Goal: Navigation & Orientation: Go to known website

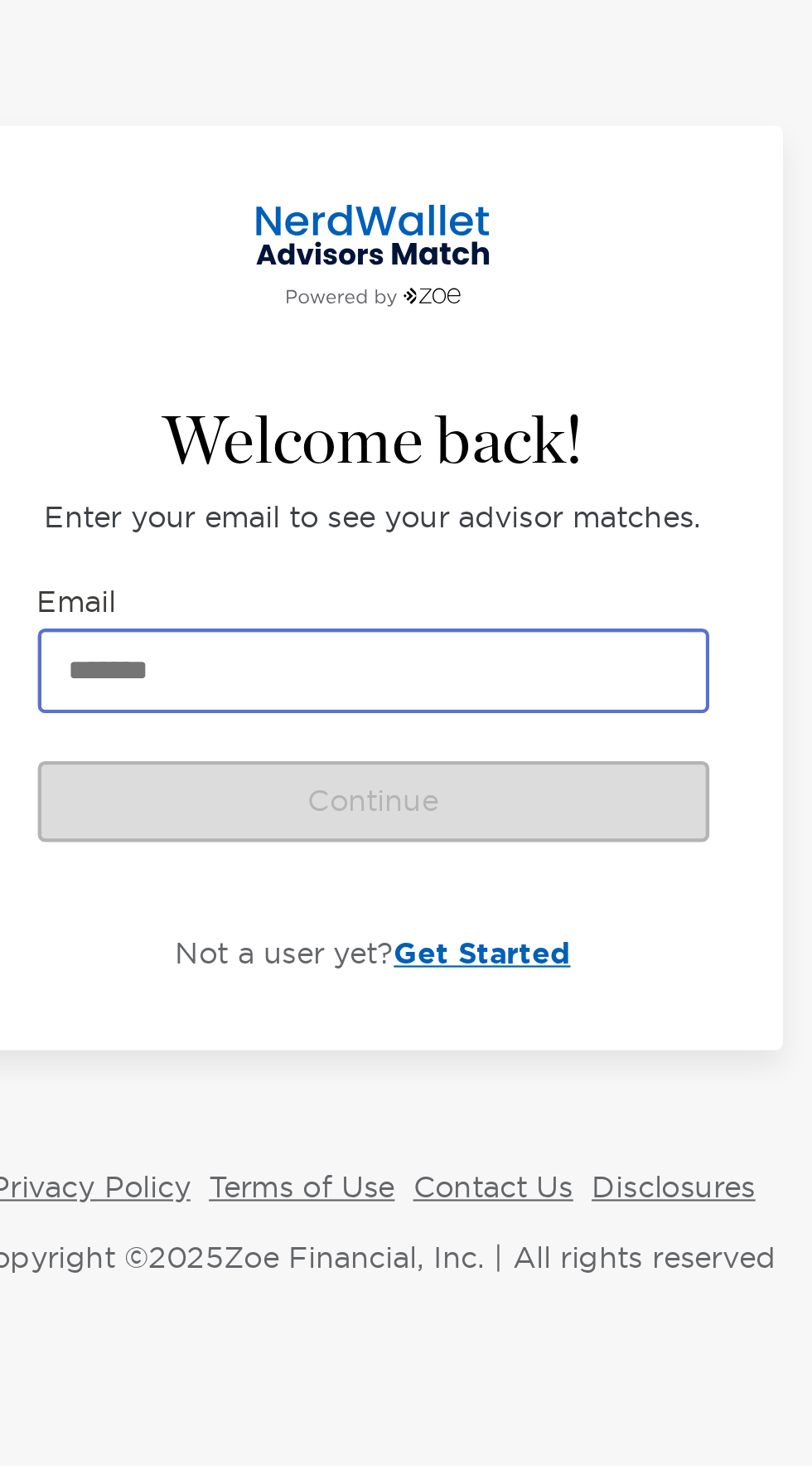
click at [502, 721] on input "Email" at bounding box center [407, 715] width 299 height 35
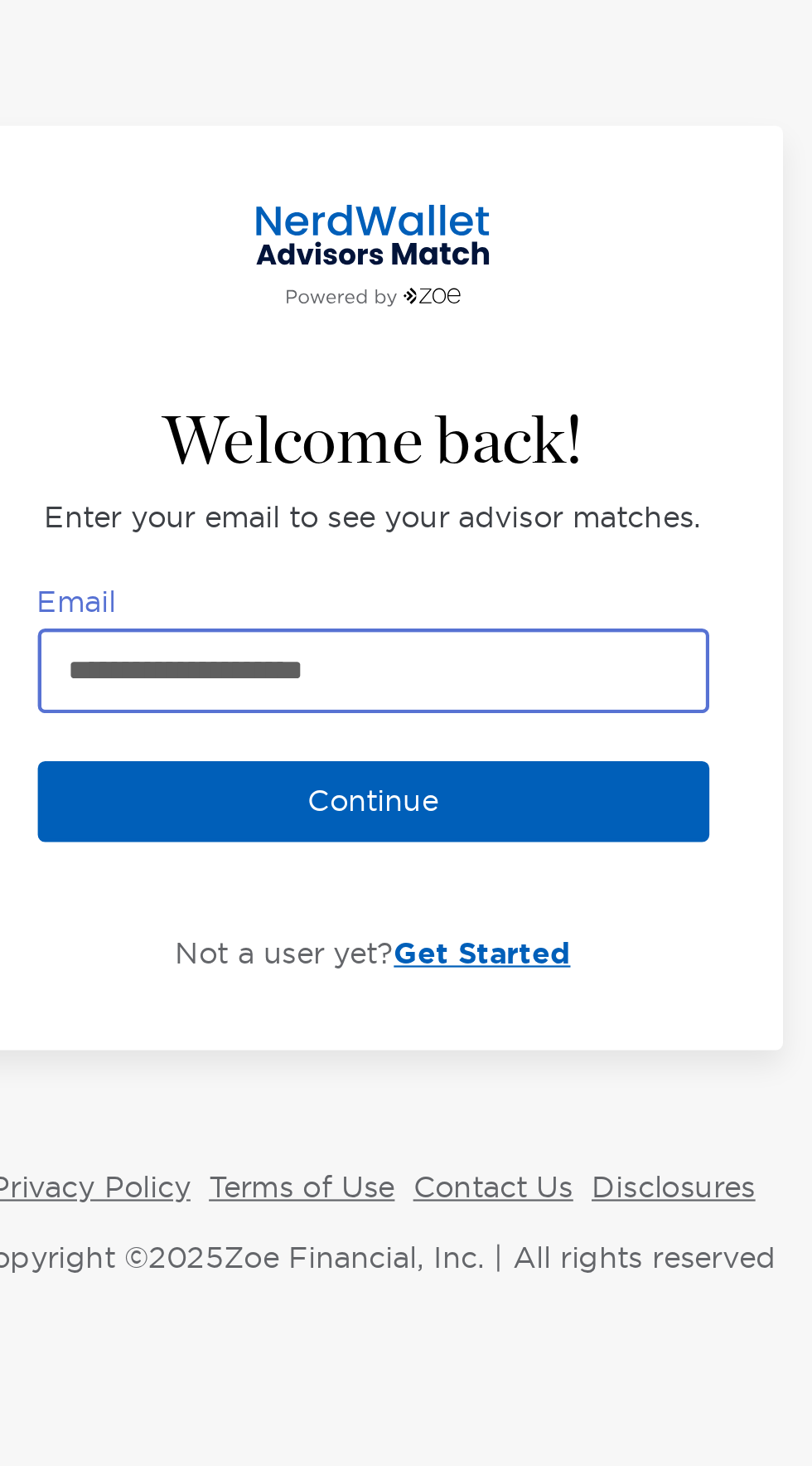
type input "**********"
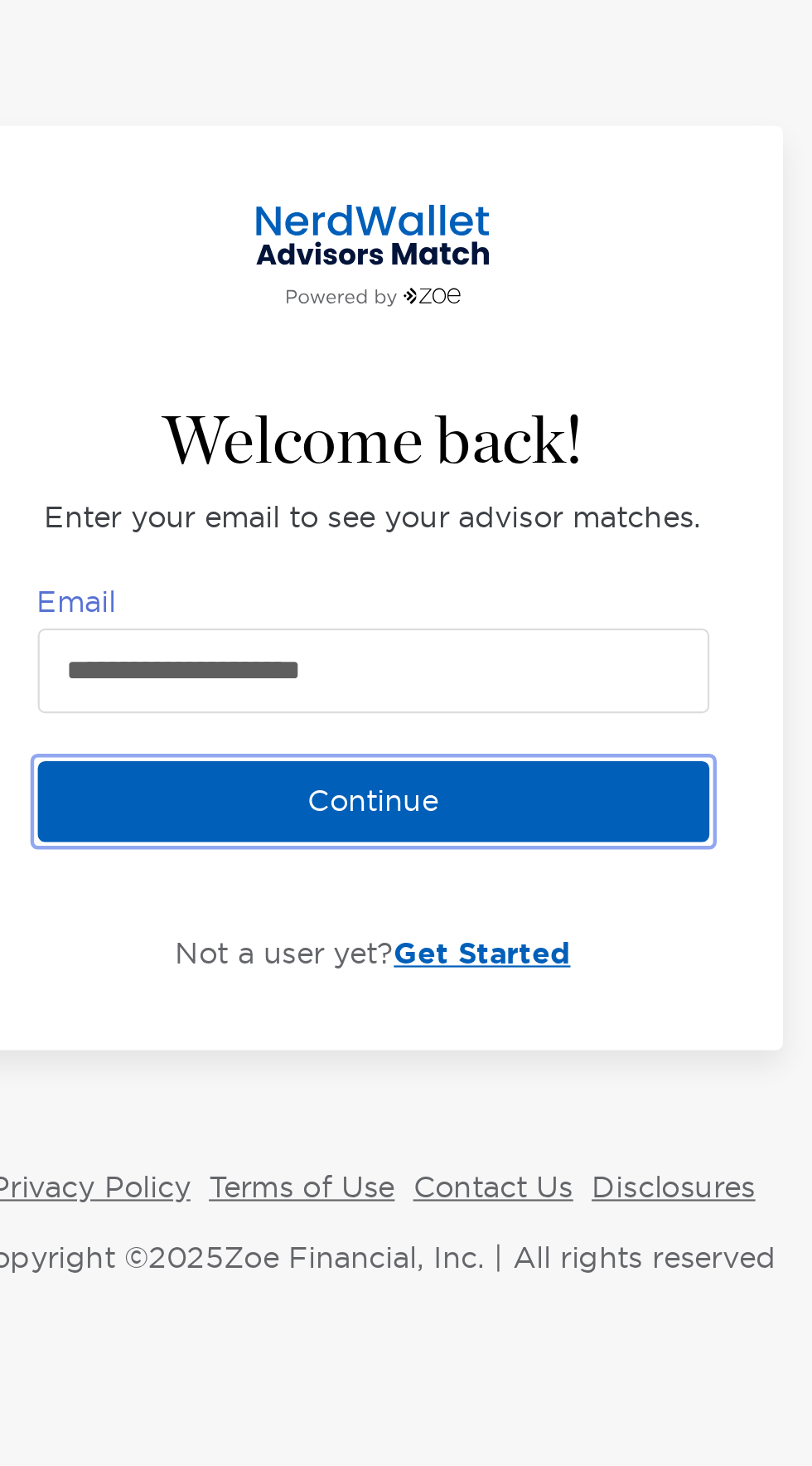
click at [497, 781] on button "Continue" at bounding box center [406, 774] width 302 height 37
